Goal: Task Accomplishment & Management: Complete application form

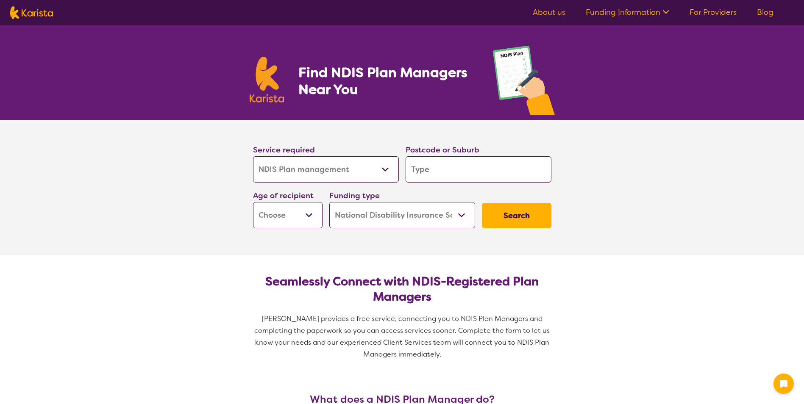
select select "NDIS Plan management"
select select "NDIS"
select select "NDIS Plan management"
select select "NDIS"
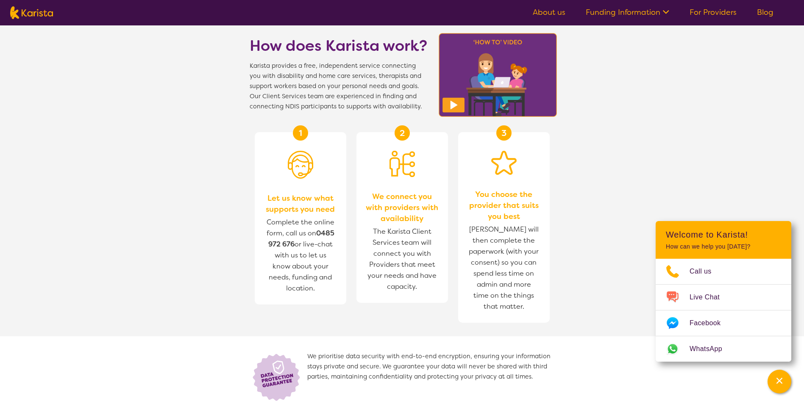
scroll to position [974, 0]
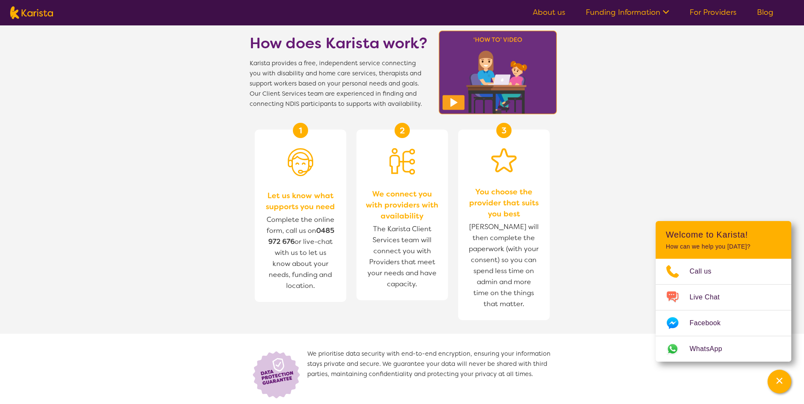
click at [667, 10] on icon at bounding box center [664, 11] width 9 height 9
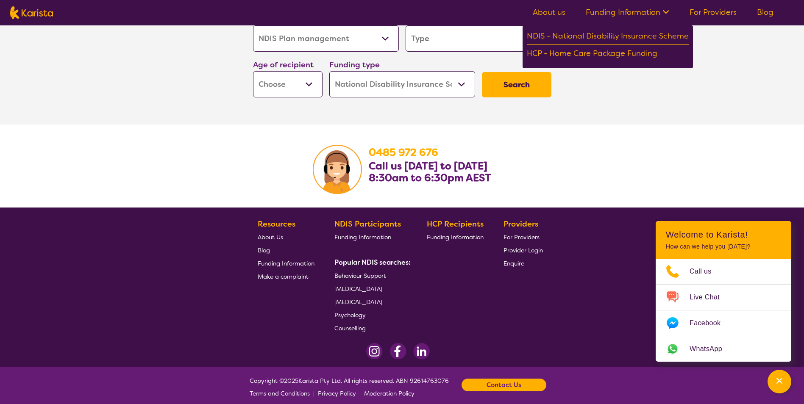
scroll to position [1468, 0]
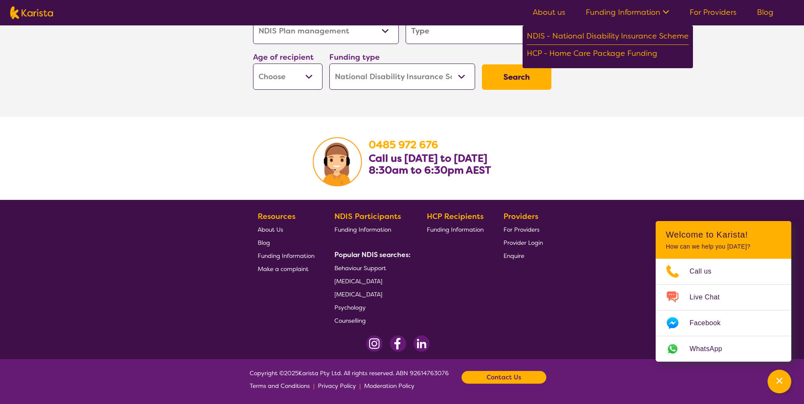
click at [714, 13] on link "For Providers" at bounding box center [712, 12] width 47 height 10
